Goal: Information Seeking & Learning: Learn about a topic

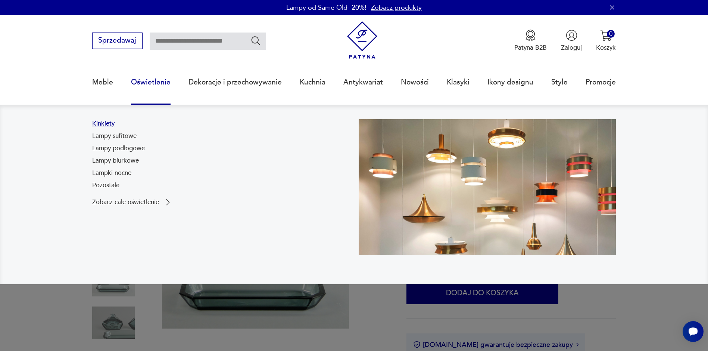
click at [96, 123] on link "Kinkiety" at bounding box center [103, 123] width 22 height 9
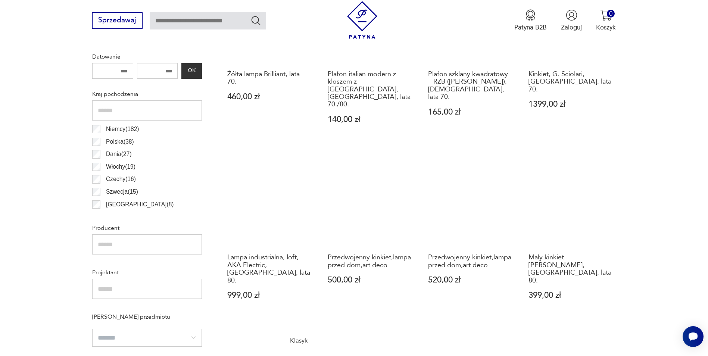
scroll to position [435, 0]
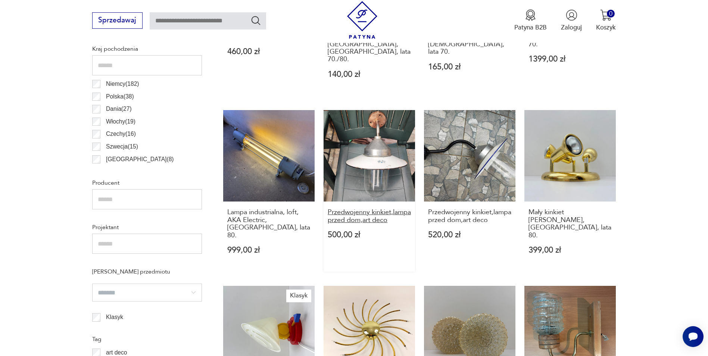
click at [348, 209] on h3 "Przedwojenny kinkiet,lampa przed dom,art deco" at bounding box center [369, 216] width 83 height 15
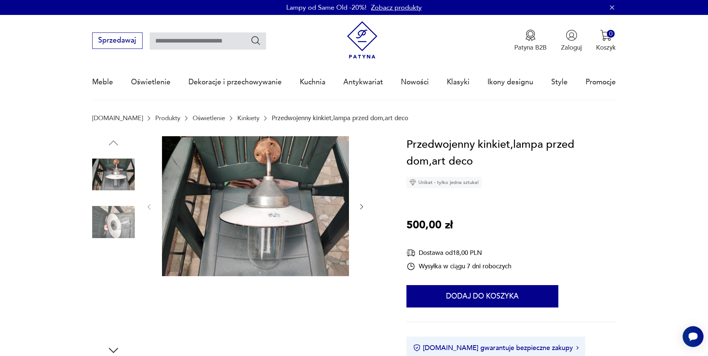
click at [108, 232] on img at bounding box center [113, 222] width 43 height 43
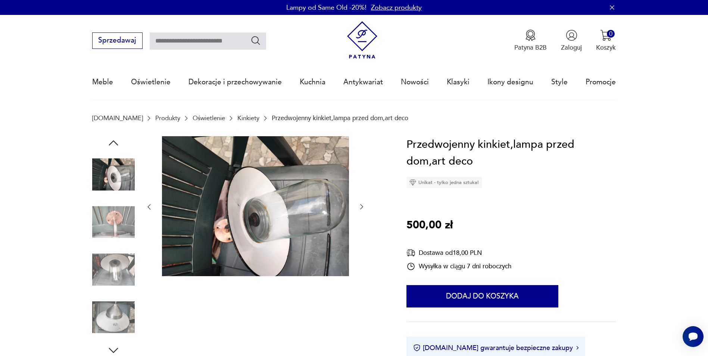
click at [108, 272] on img at bounding box center [113, 270] width 43 height 43
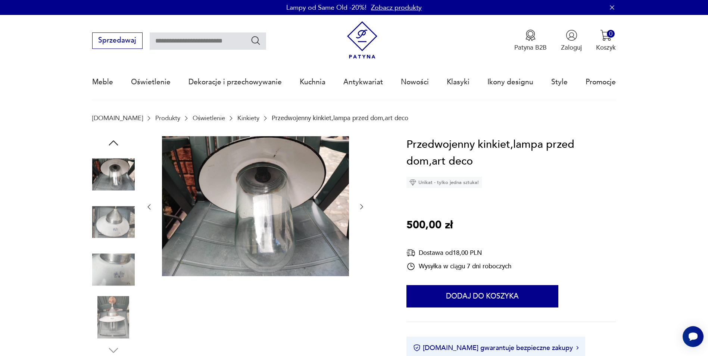
click at [116, 324] on img at bounding box center [113, 317] width 43 height 43
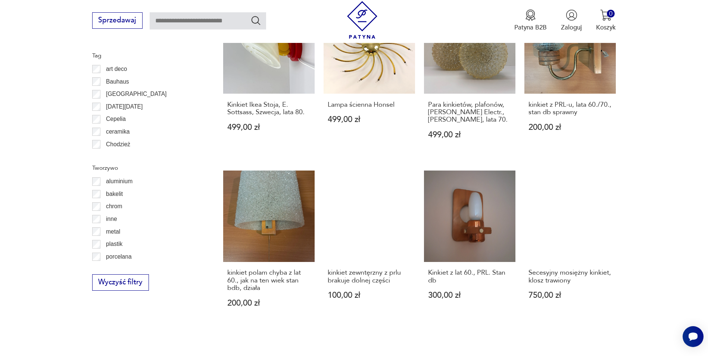
scroll to position [733, 0]
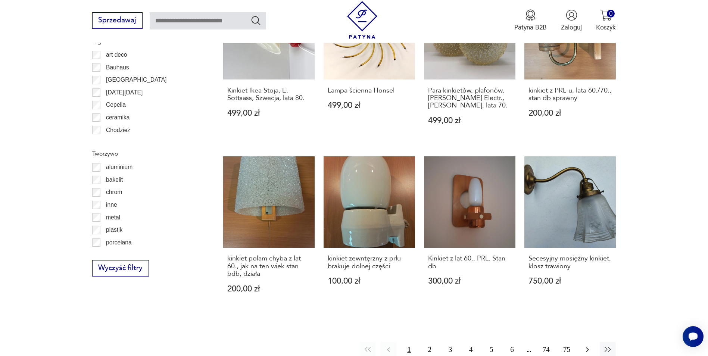
click at [592, 345] on icon "button" at bounding box center [587, 349] width 9 height 9
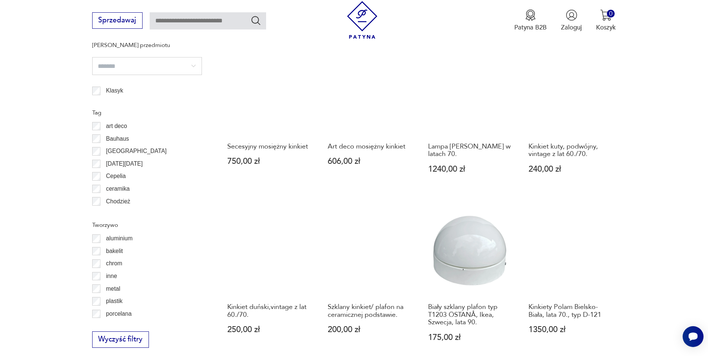
scroll to position [745, 0]
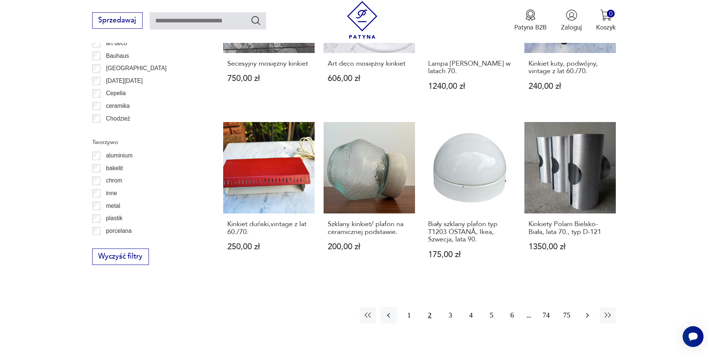
click at [585, 311] on icon "button" at bounding box center [587, 315] width 9 height 9
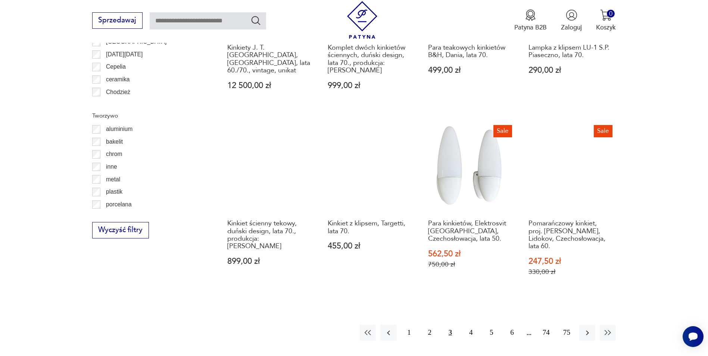
scroll to position [782, 0]
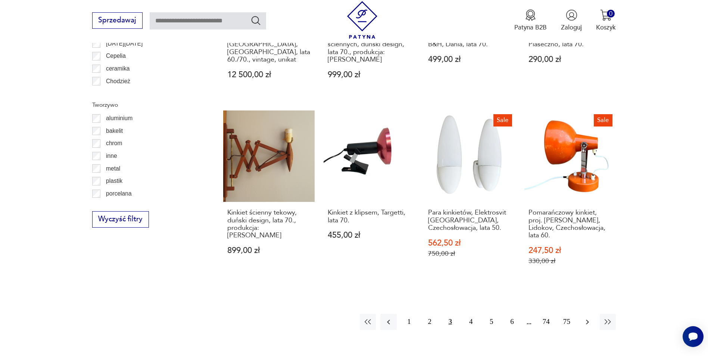
click at [588, 320] on icon "button" at bounding box center [587, 322] width 3 height 5
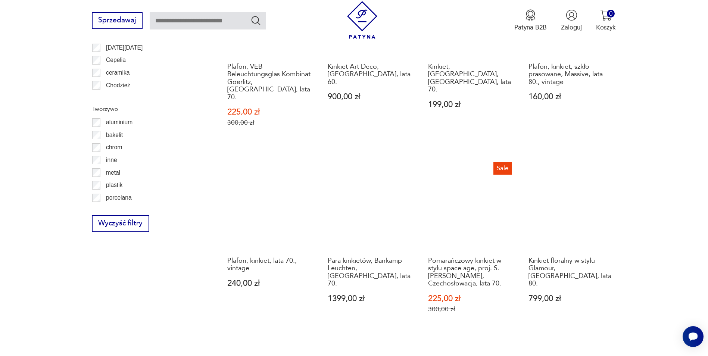
scroll to position [782, 0]
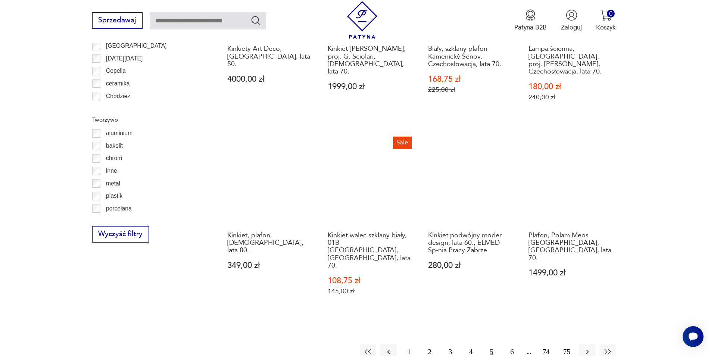
scroll to position [782, 0]
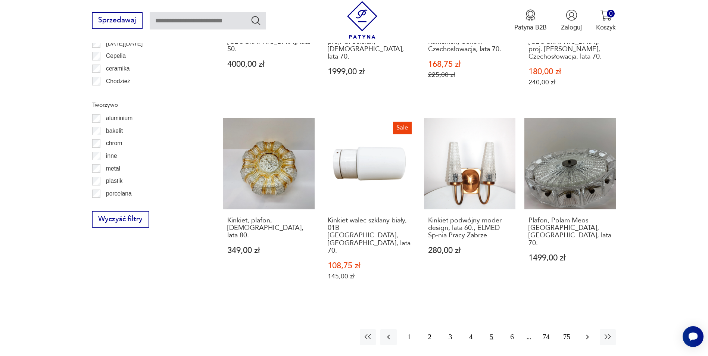
click at [587, 329] on button "button" at bounding box center [588, 337] width 16 height 16
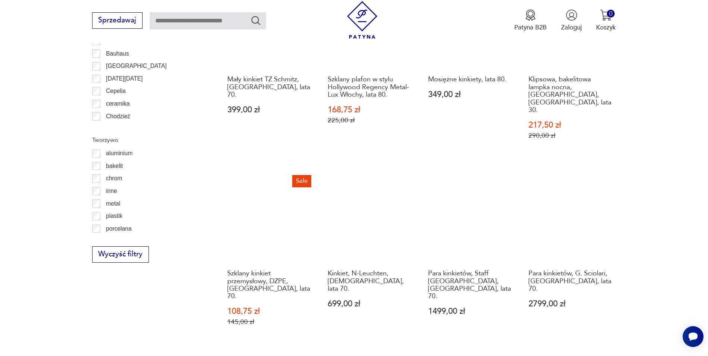
scroll to position [857, 0]
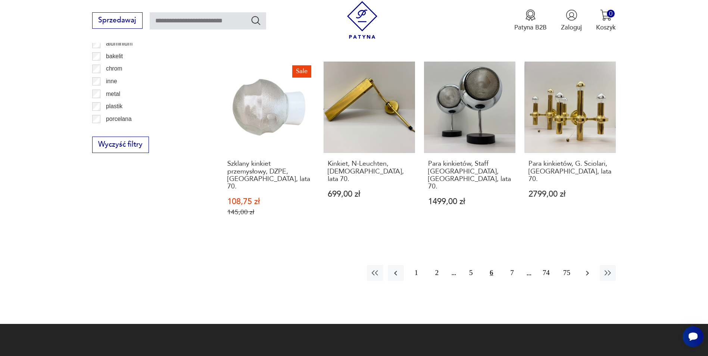
click at [589, 269] on icon "button" at bounding box center [587, 273] width 9 height 9
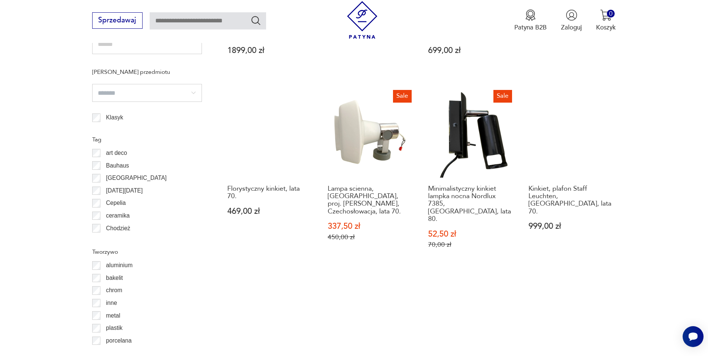
scroll to position [745, 0]
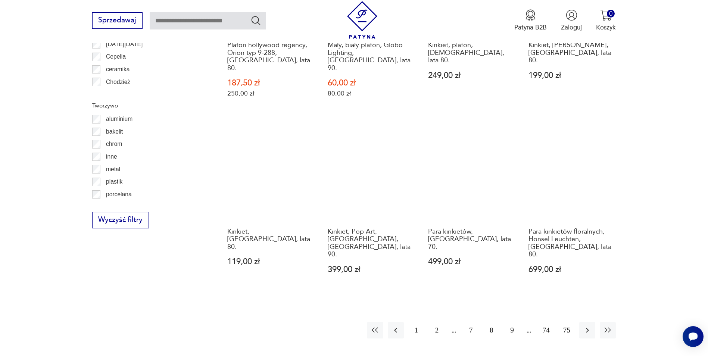
scroll to position [782, 0]
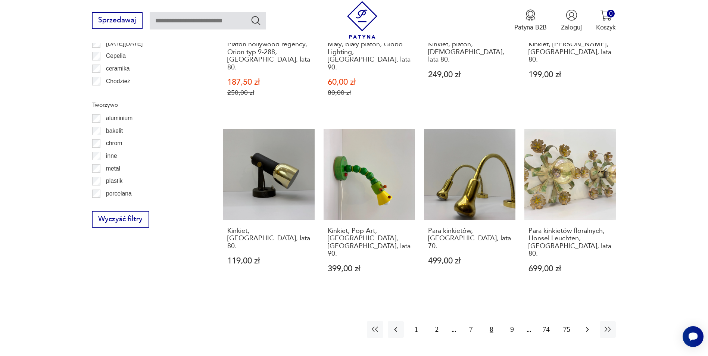
click at [584, 325] on icon "button" at bounding box center [587, 329] width 9 height 9
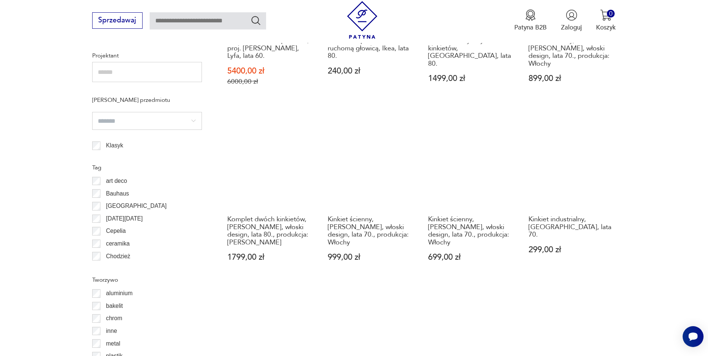
scroll to position [595, 0]
